Goal: Task Accomplishment & Management: Use online tool/utility

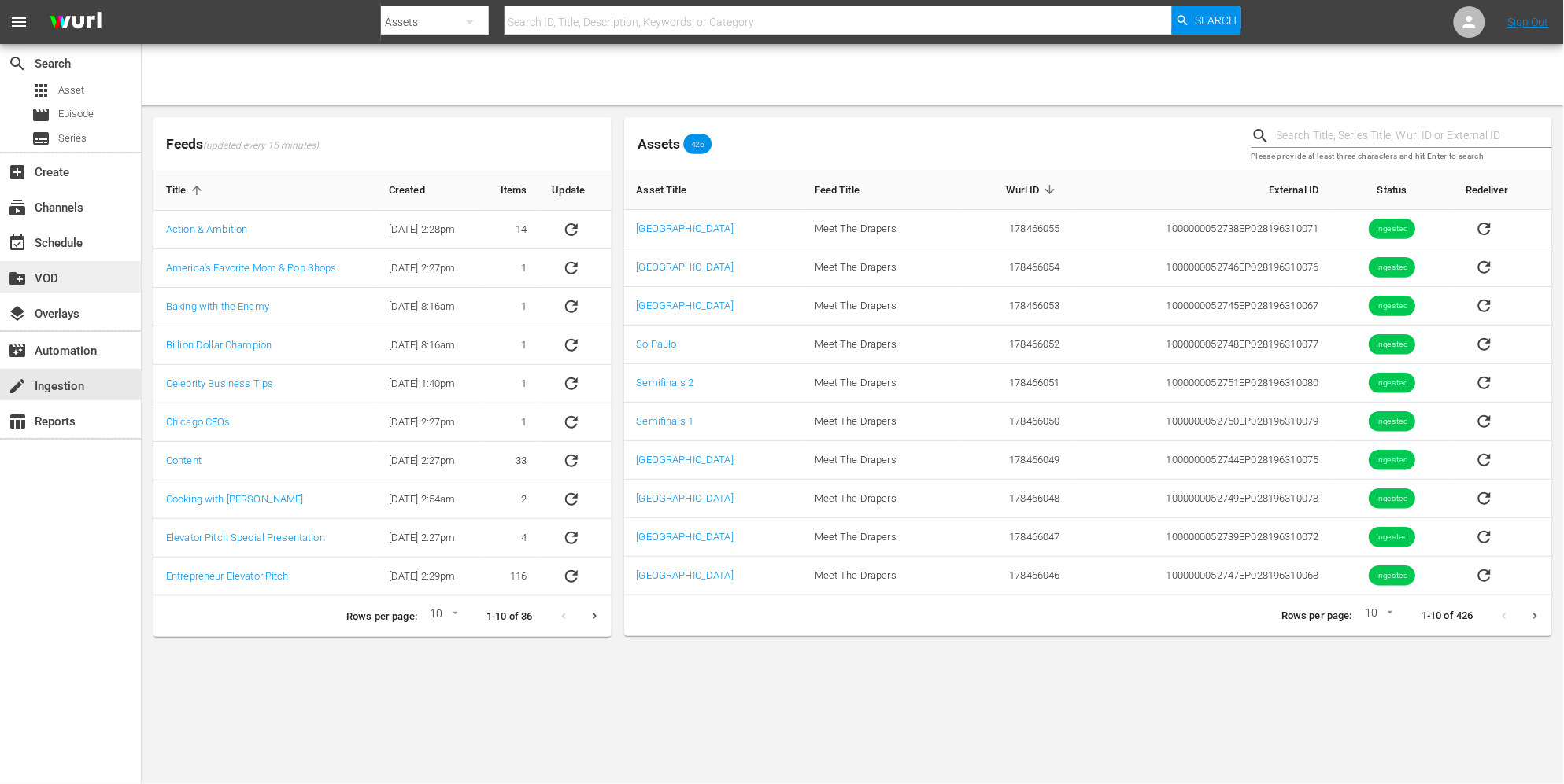
click at [35, 274] on div "create_new_folder VOD" at bounding box center [44, 276] width 88 height 14
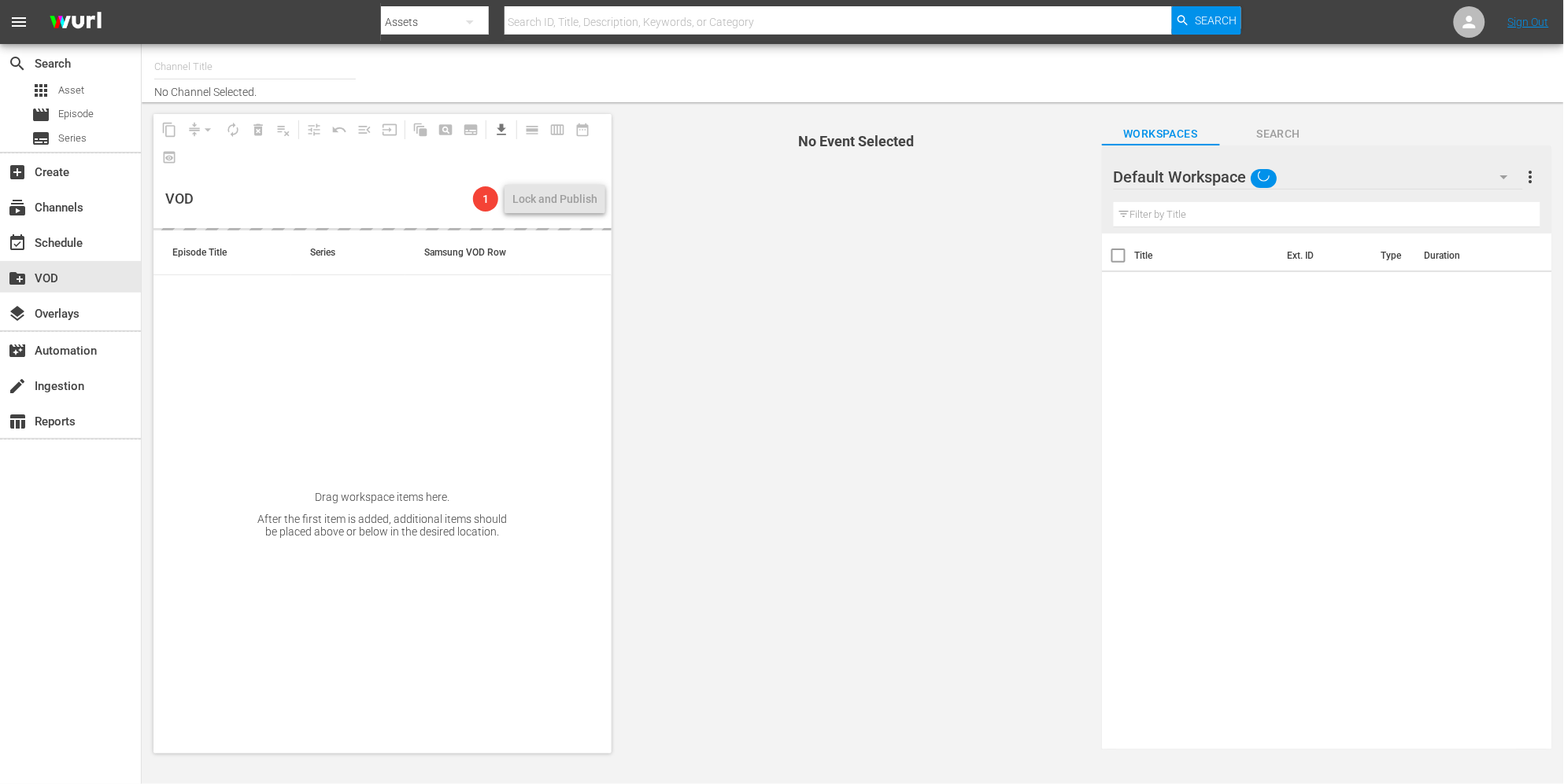
type input "EntrepreneurTV (1868)"
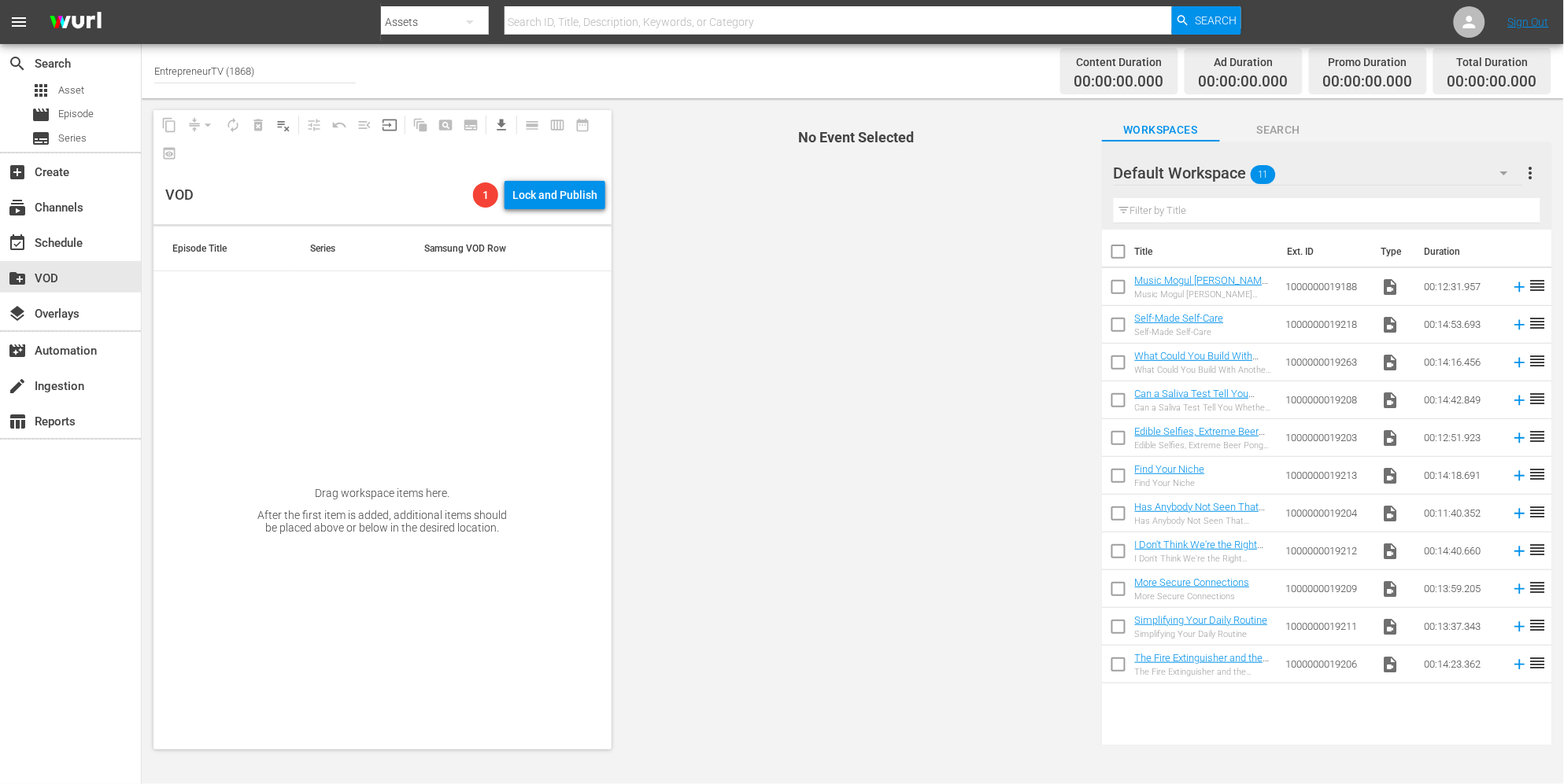
click at [81, 368] on div "create Ingestion" at bounding box center [70, 385] width 141 height 35
click at [77, 374] on div "create Ingestion" at bounding box center [70, 384] width 141 height 31
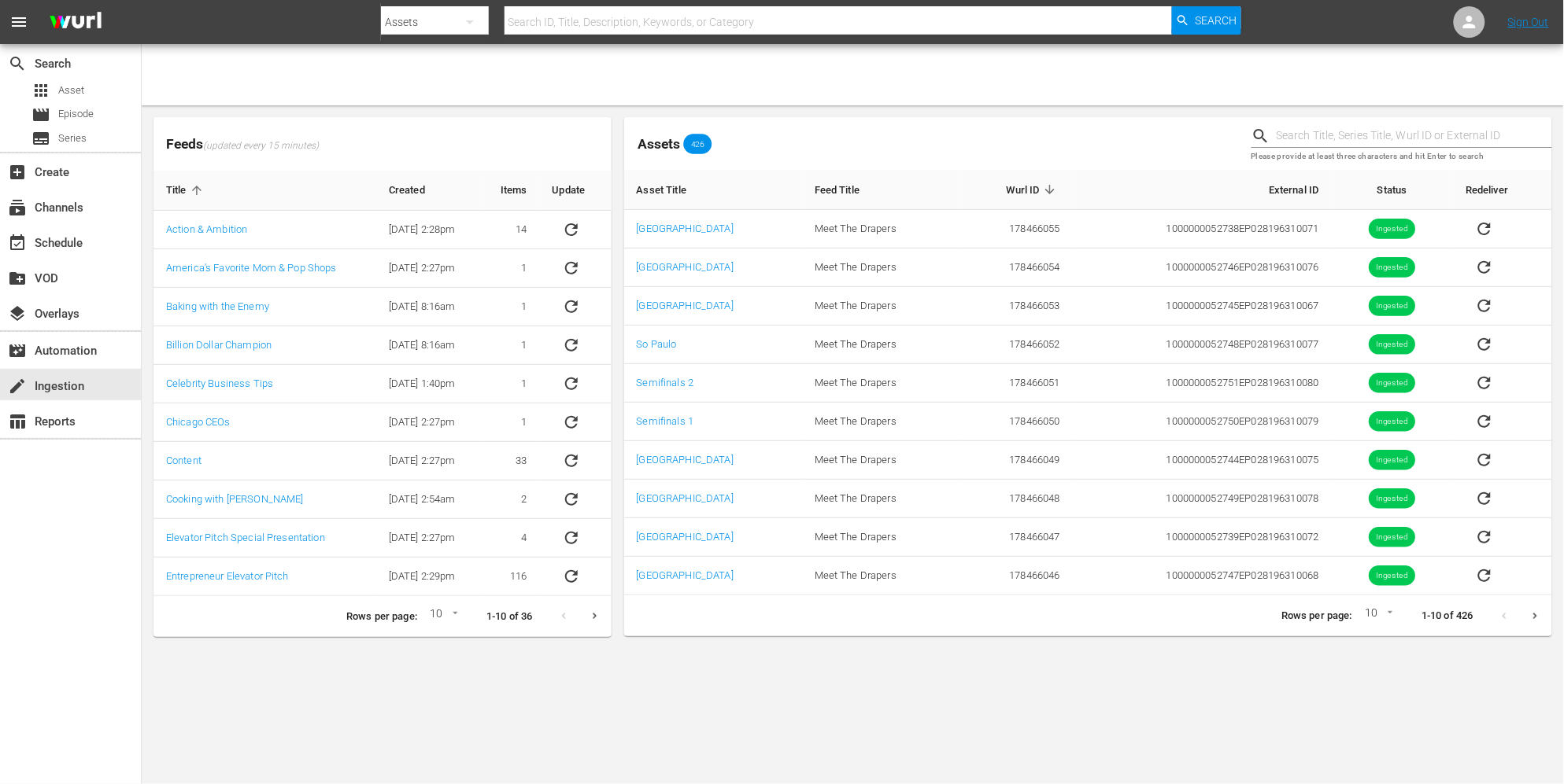
click at [1537, 615] on icon "Next page" at bounding box center [1535, 616] width 12 height 12
